Goal: Information Seeking & Learning: Learn about a topic

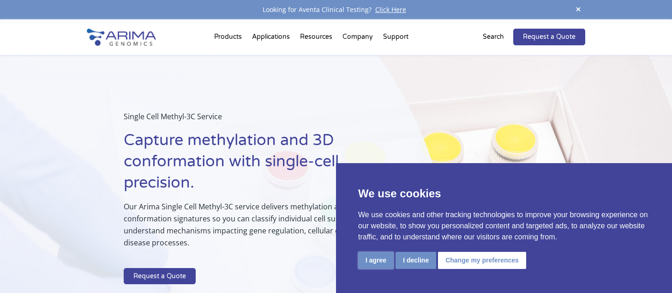
click at [383, 262] on button "I agree" at bounding box center [376, 260] width 36 height 17
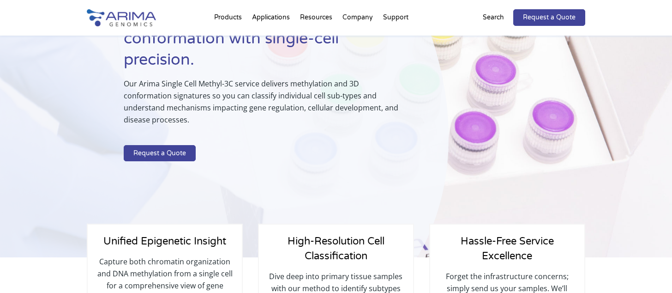
scroll to position [114, 0]
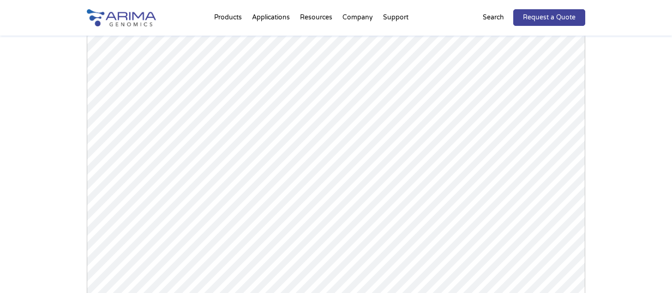
scroll to position [969, 0]
